Goal: Check status: Check status

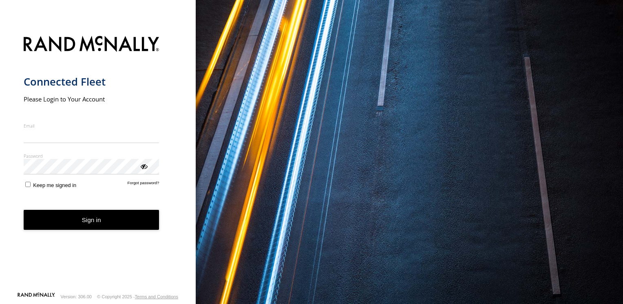
type input "**********"
click at [88, 229] on button "Sign in" at bounding box center [92, 220] width 136 height 20
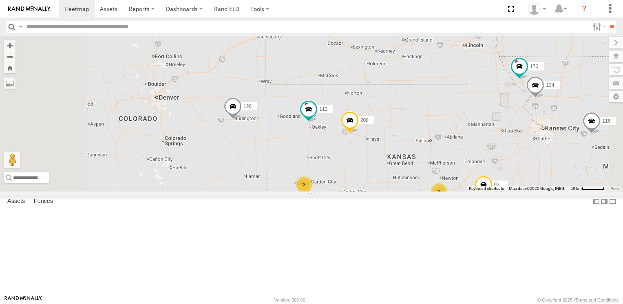
click at [242, 119] on span at bounding box center [233, 108] width 18 height 22
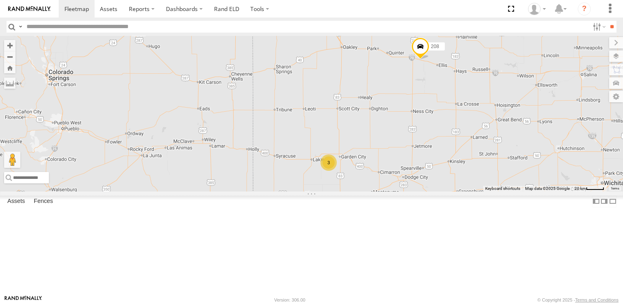
scroll to position [693, 0]
click at [0, 0] on div "100" at bounding box center [0, 0] width 0 height 0
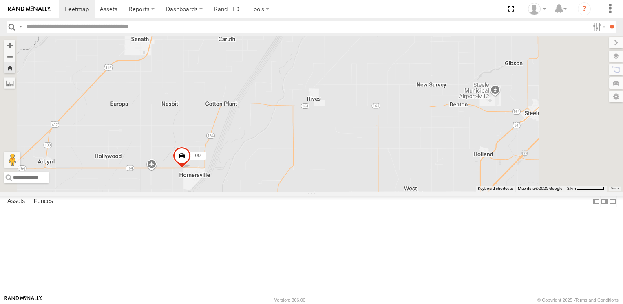
scroll to position [245, 0]
click at [0, 0] on div "12" at bounding box center [0, 0] width 0 height 0
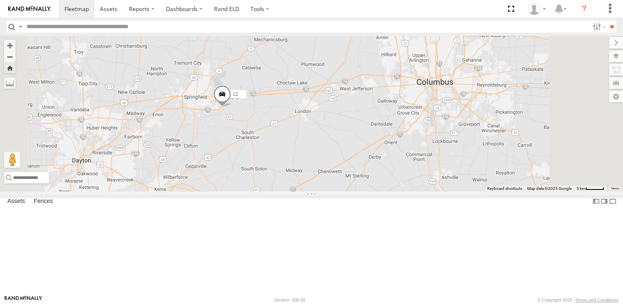
scroll to position [571, 0]
click at [0, 0] on div "14" at bounding box center [0, 0] width 0 height 0
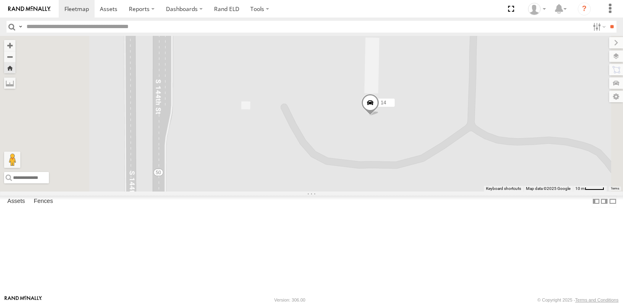
click at [379, 116] on span at bounding box center [370, 105] width 18 height 22
